Goal: Task Accomplishment & Management: Manage account settings

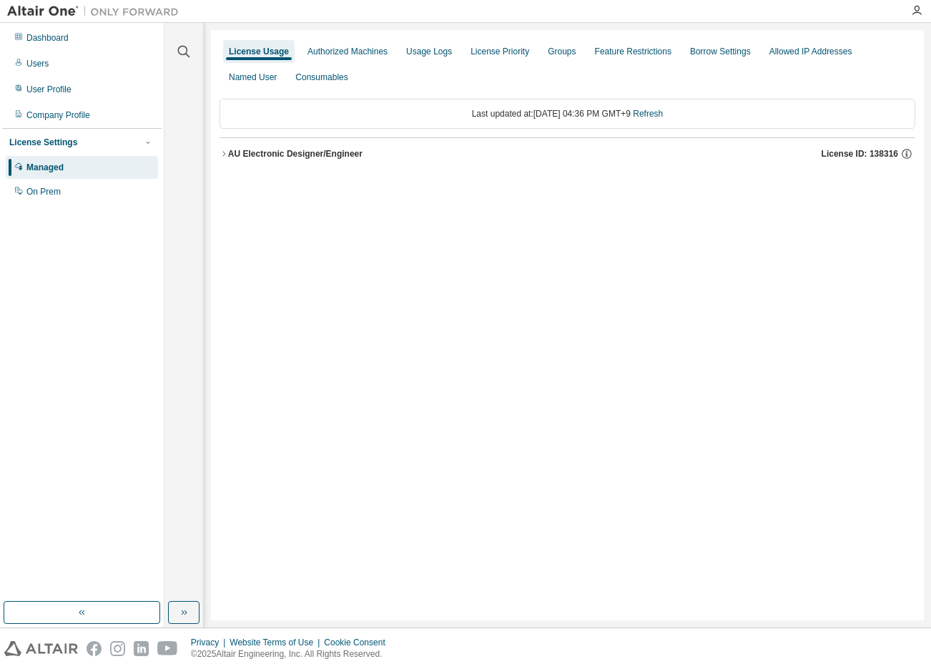
click at [294, 153] on div "AU Electronic Designer/Engineer" at bounding box center [295, 153] width 134 height 11
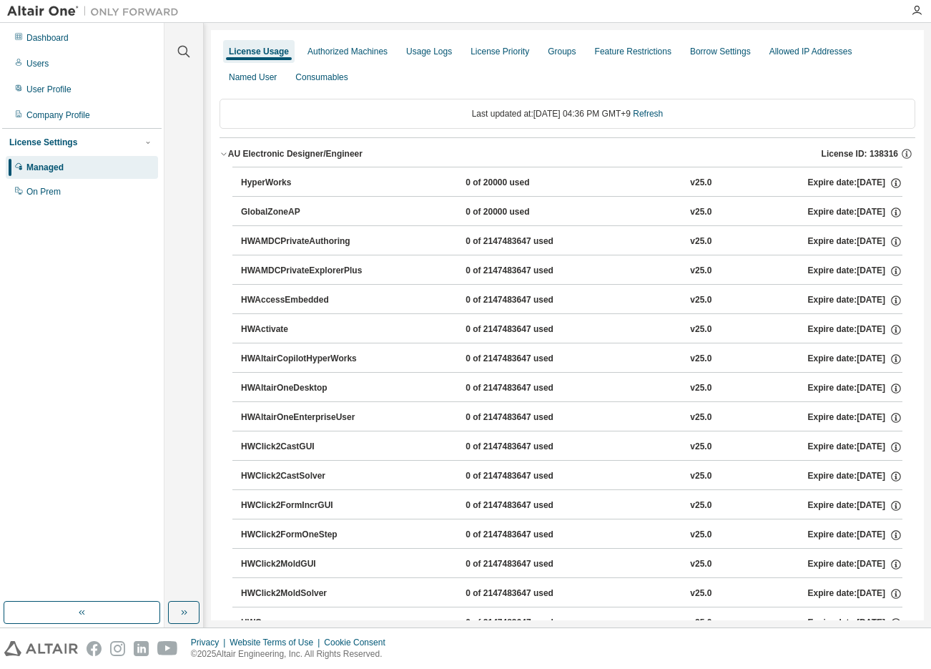
click at [286, 184] on div "HyperWorks" at bounding box center [305, 183] width 129 height 13
click at [249, 182] on div "HyperWorks" at bounding box center [305, 183] width 129 height 13
click at [227, 155] on icon "button" at bounding box center [224, 154] width 9 height 9
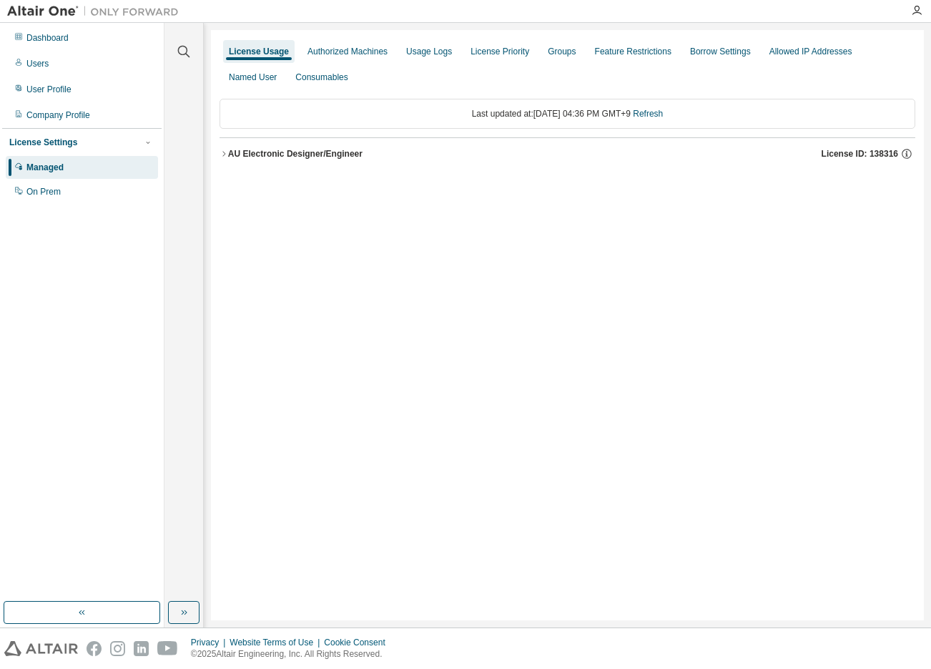
click at [261, 158] on div "AU Electronic Designer/Engineer" at bounding box center [295, 153] width 134 height 11
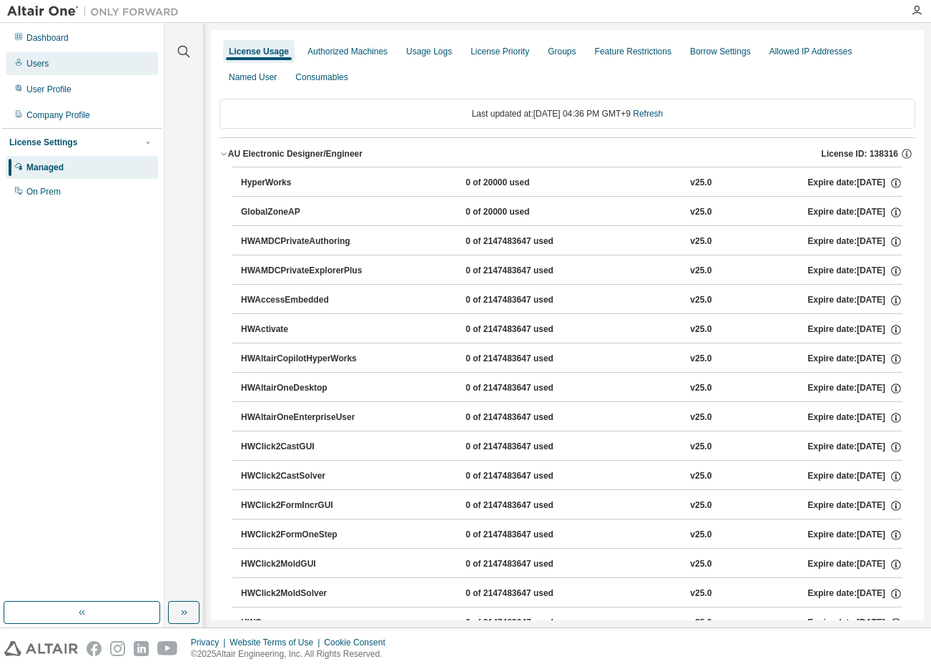
click at [41, 64] on div "Users" at bounding box center [37, 63] width 22 height 11
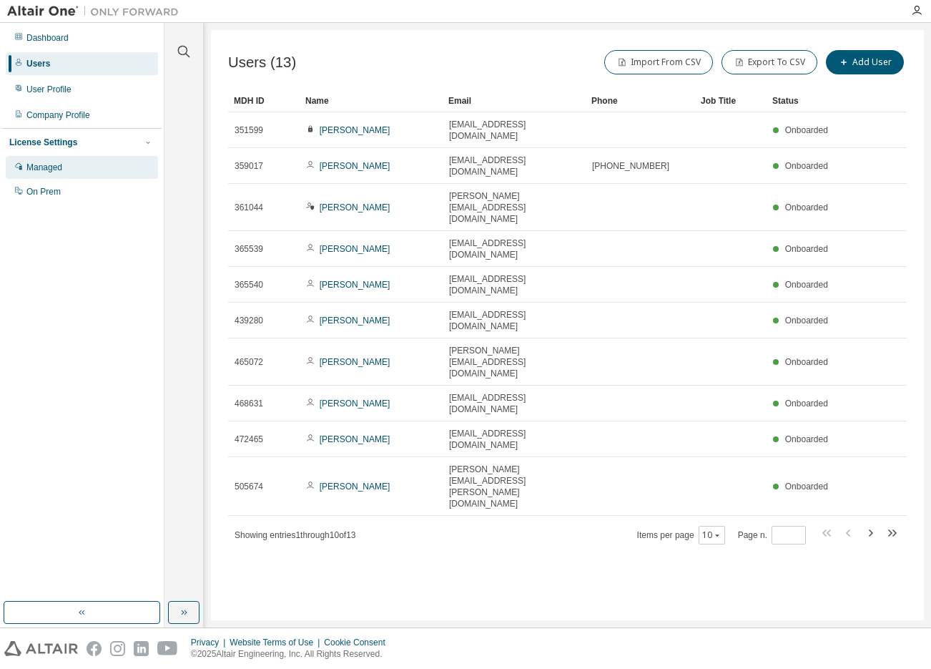
click at [35, 164] on div "Managed" at bounding box center [44, 167] width 36 height 11
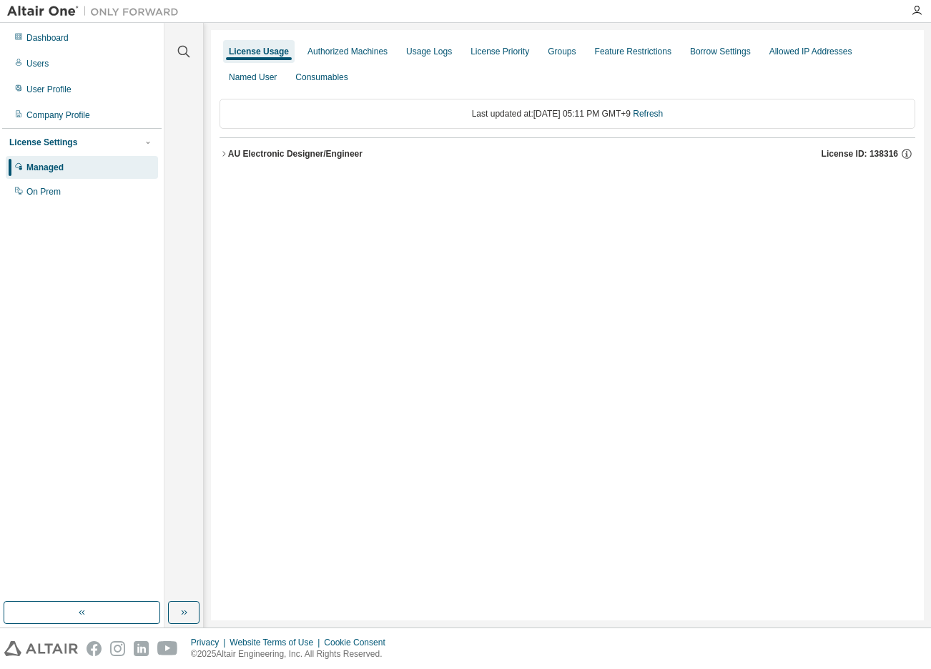
click at [280, 149] on div "AU Electronic Designer/Engineer" at bounding box center [295, 153] width 134 height 11
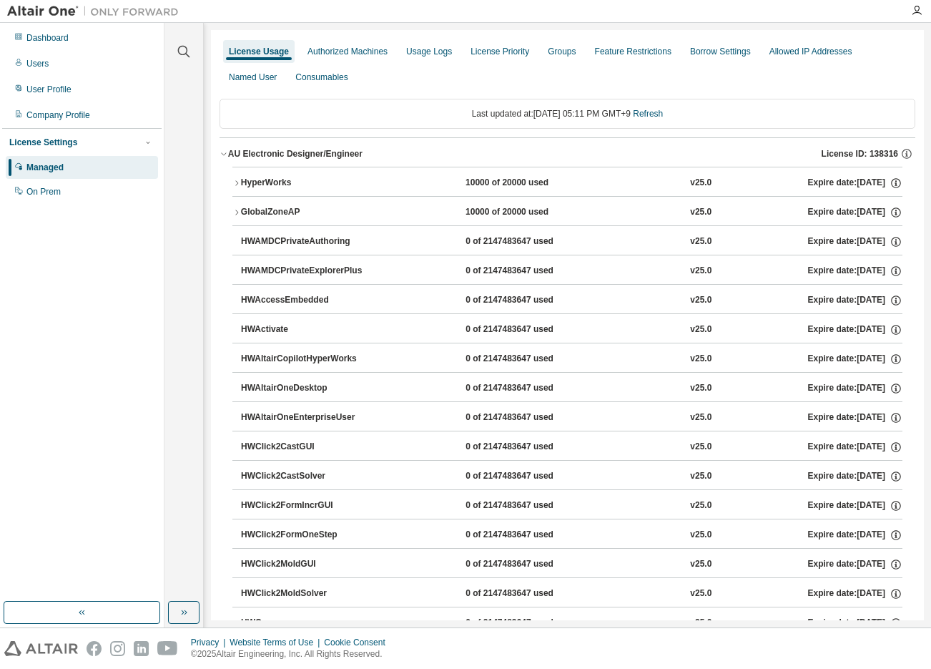
click at [260, 177] on div "HyperWorks" at bounding box center [305, 183] width 129 height 13
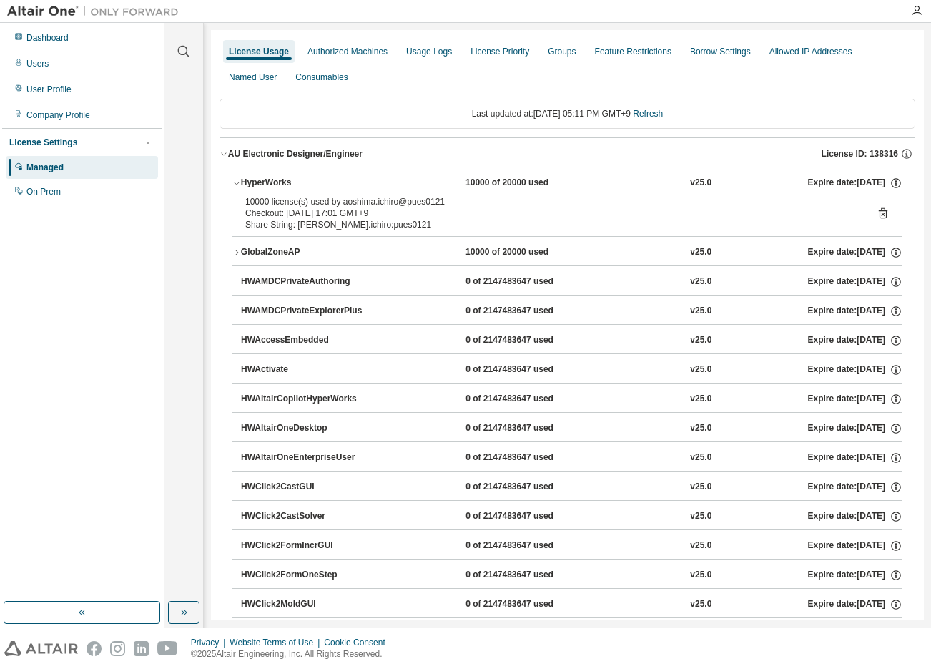
click at [265, 373] on div "HWActivate" at bounding box center [305, 369] width 129 height 13
click at [267, 330] on button "HWAccessEmbedded 0 of 2147483647 used v25.0 Expire date: [DATE]" at bounding box center [572, 340] width 662 height 31
click at [258, 253] on div "GlobalZoneAP" at bounding box center [305, 252] width 129 height 13
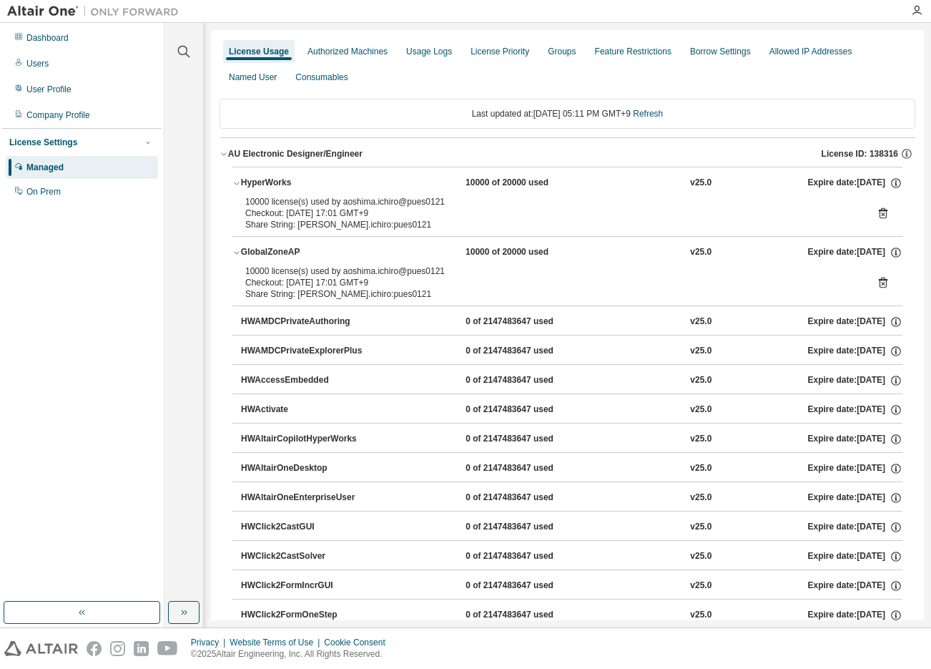
click at [258, 253] on div "GlobalZoneAP" at bounding box center [305, 252] width 129 height 13
